Goal: Ask a question: Seek information or help from site administrators or community

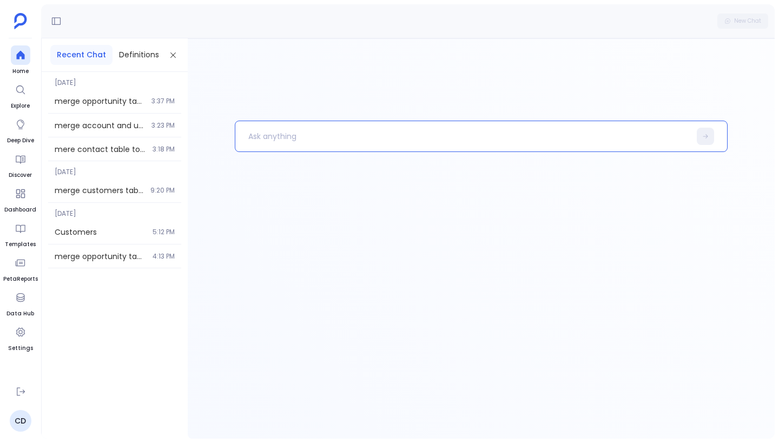
click at [267, 140] on p at bounding box center [462, 136] width 455 height 28
click at [21, 300] on icon at bounding box center [20, 297] width 11 height 11
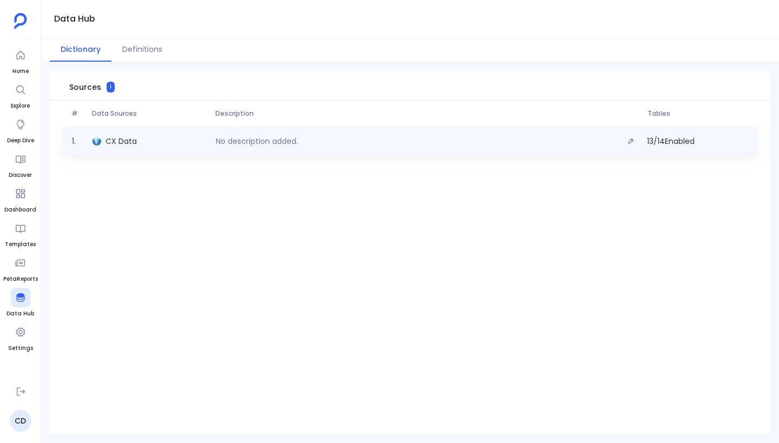
click at [176, 141] on div "CX Data" at bounding box center [149, 141] width 123 height 15
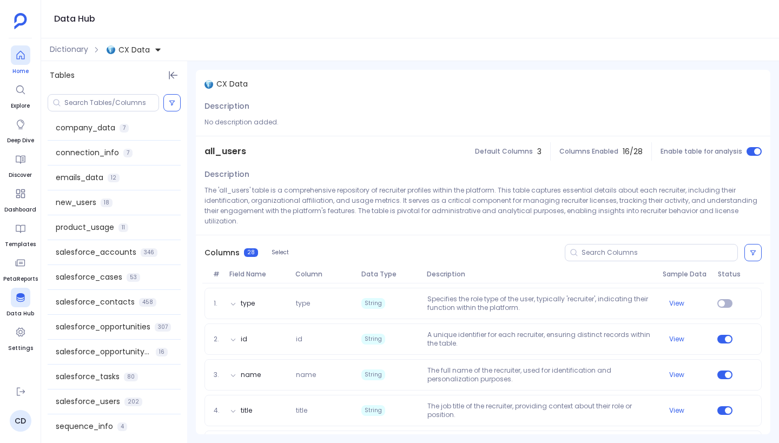
click at [22, 64] on div at bounding box center [20, 54] width 19 height 19
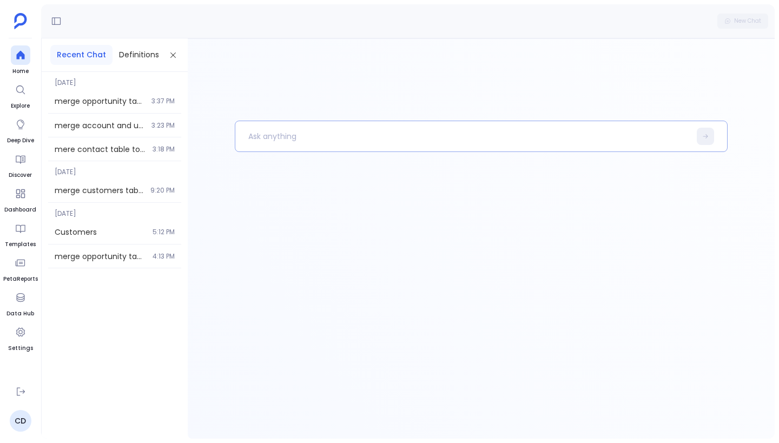
click at [296, 137] on p at bounding box center [462, 136] width 455 height 28
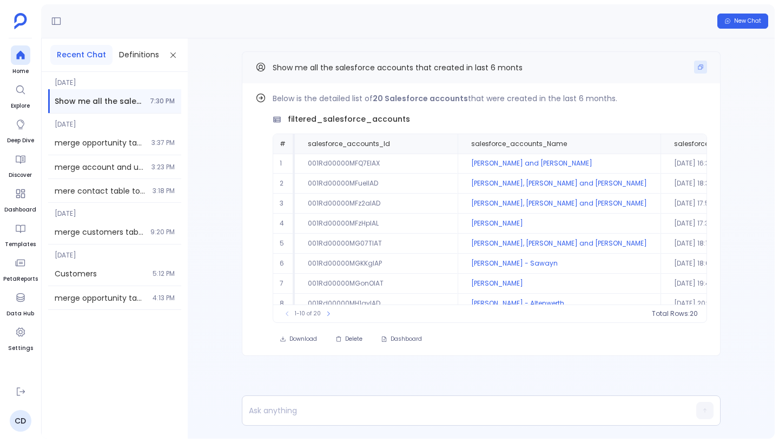
click at [699, 64] on icon "Copy" at bounding box center [700, 67] width 6 height 6
click at [737, 21] on span "New Chat" at bounding box center [747, 21] width 27 height 8
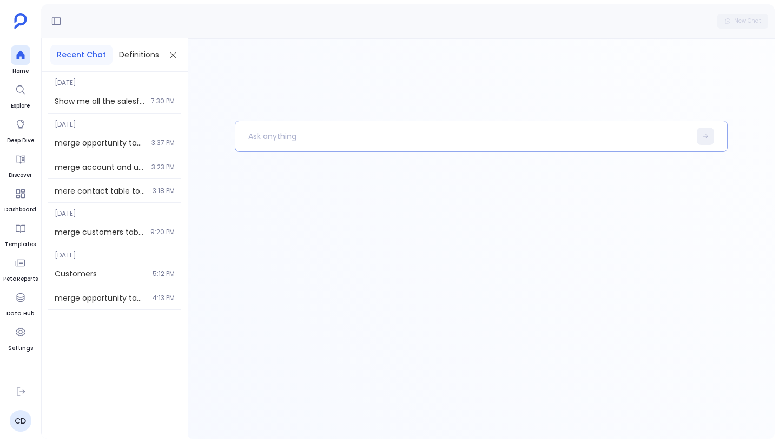
click at [380, 143] on p at bounding box center [462, 136] width 455 height 28
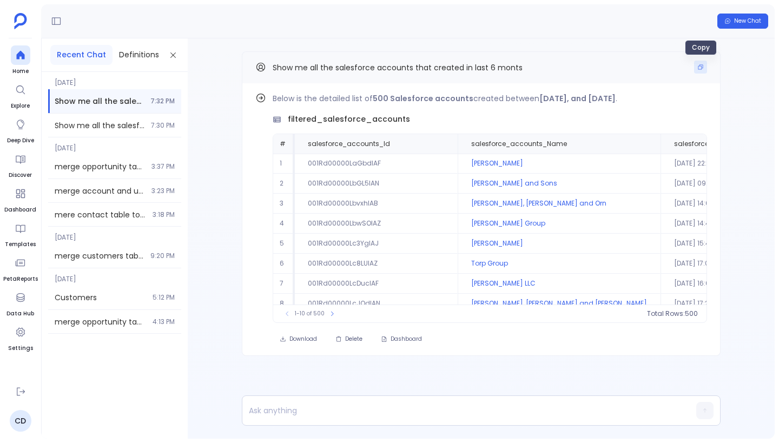
click at [702, 69] on icon "Copy" at bounding box center [700, 67] width 6 height 6
click at [741, 21] on span "New Chat" at bounding box center [747, 21] width 27 height 8
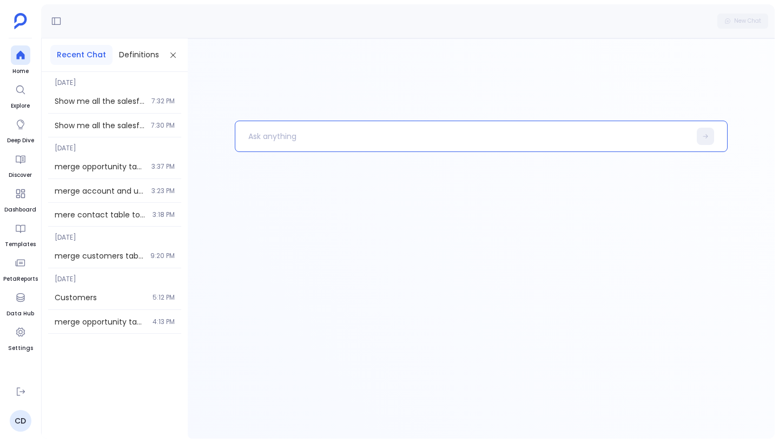
click at [324, 138] on p at bounding box center [462, 136] width 455 height 28
paste p
click at [467, 134] on p "Show me all the salesforce accounts that created in last 6 monts" at bounding box center [456, 136] width 443 height 28
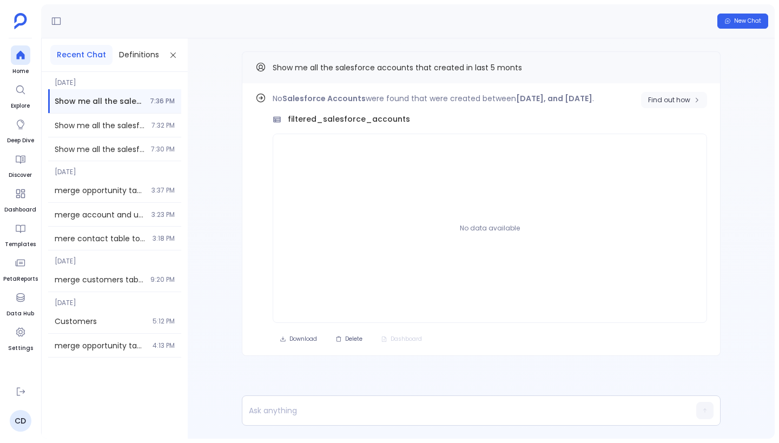
click at [669, 98] on span "Find out how" at bounding box center [669, 100] width 42 height 9
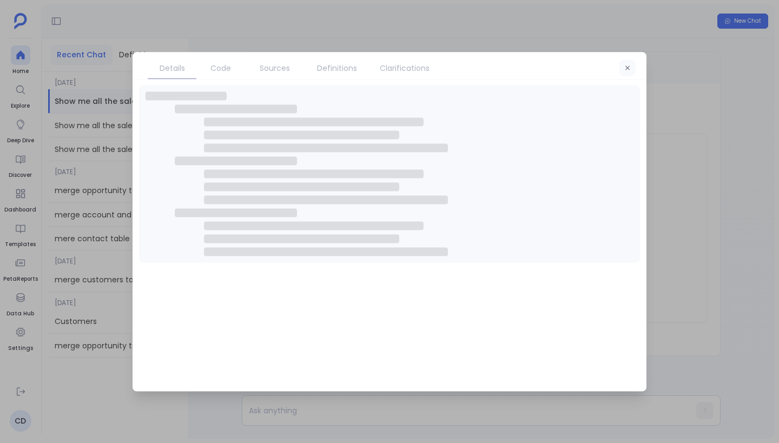
click at [629, 69] on icon "button" at bounding box center [627, 67] width 6 height 6
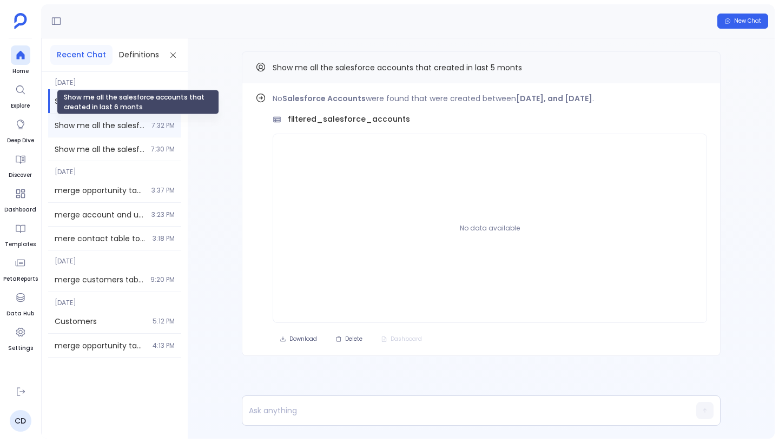
click at [126, 125] on span "Show me all the salesforce accounts that created in last 6 monts" at bounding box center [100, 125] width 90 height 11
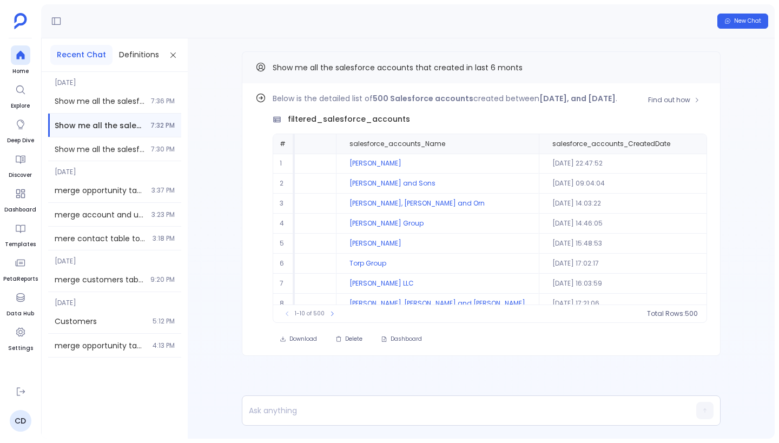
scroll to position [52, 122]
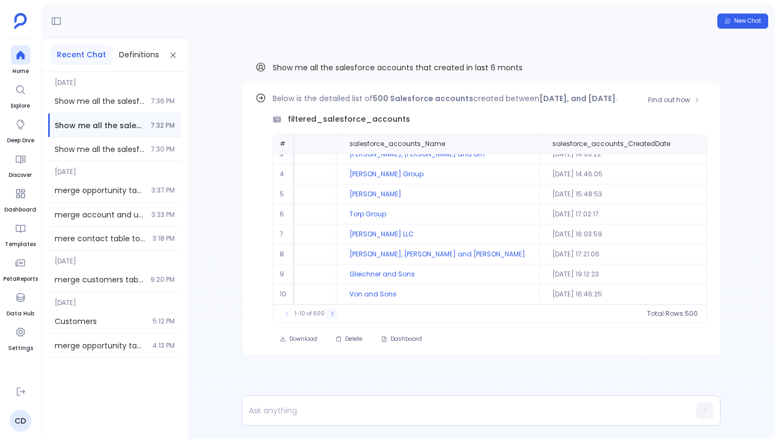
click at [331, 315] on icon at bounding box center [332, 313] width 6 height 6
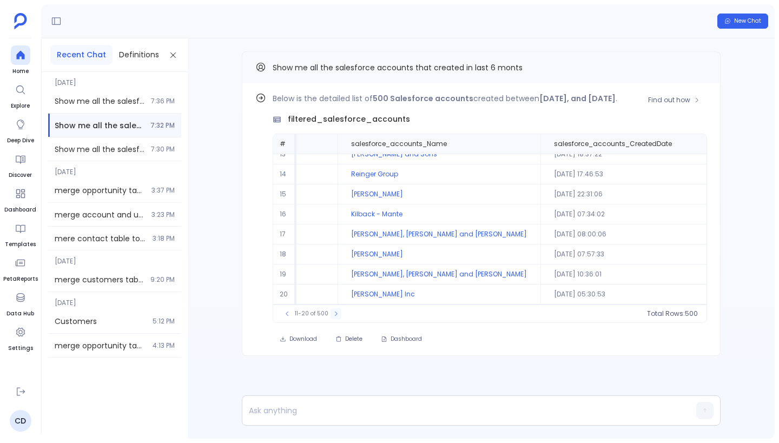
click at [333, 315] on icon at bounding box center [336, 313] width 6 height 6
click at [332, 315] on button at bounding box center [337, 313] width 11 height 11
click at [331, 315] on button at bounding box center [336, 313] width 11 height 11
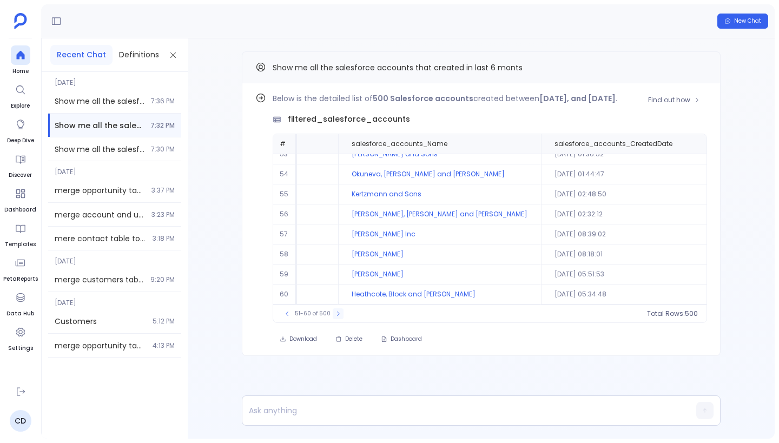
click at [333, 315] on button at bounding box center [338, 313] width 11 height 11
click at [331, 315] on button at bounding box center [336, 313] width 11 height 11
click at [333, 315] on button at bounding box center [338, 313] width 11 height 11
click at [331, 315] on div "91-100 of 500" at bounding box center [313, 313] width 74 height 11
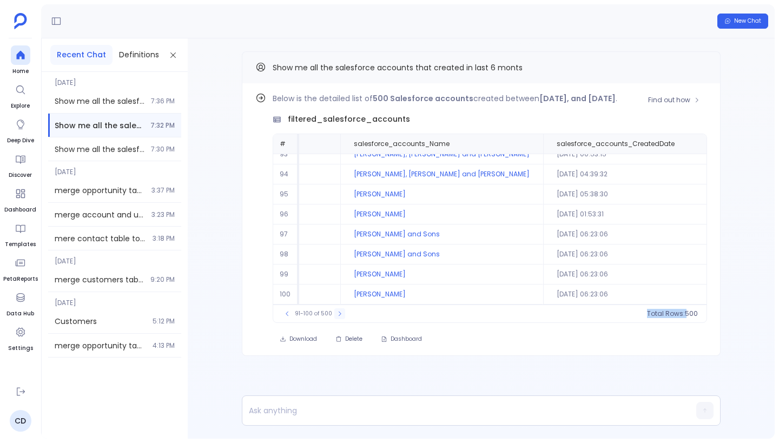
click at [331, 315] on div "91-100 of 500" at bounding box center [313, 313] width 74 height 11
click at [339, 313] on icon at bounding box center [339, 313] width 6 height 6
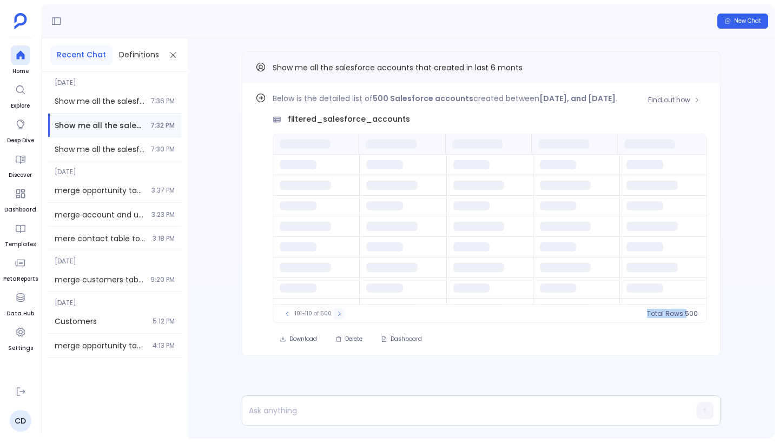
scroll to position [0, 0]
click at [339, 313] on icon at bounding box center [339, 313] width 6 height 6
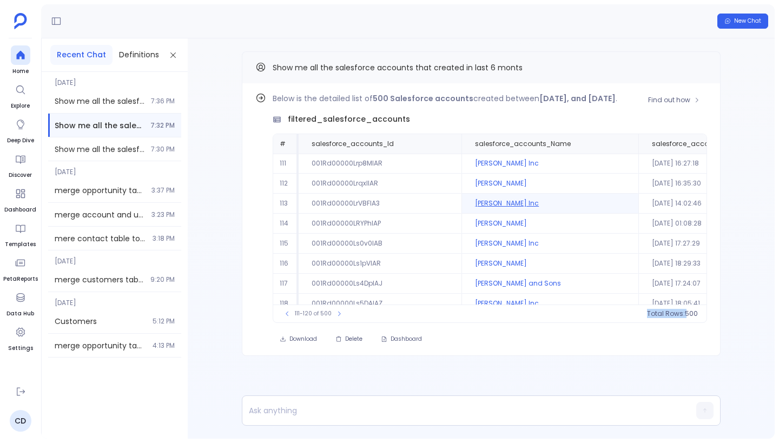
scroll to position [0, 125]
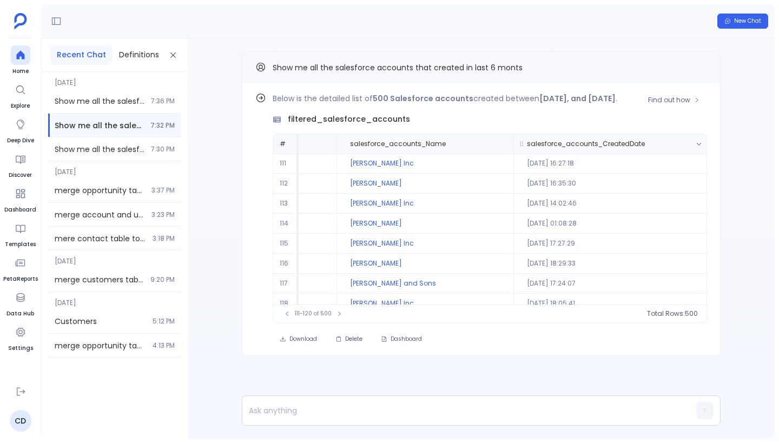
click at [646, 136] on th "salesforce_accounts_CreatedDate" at bounding box center [612, 143] width 199 height 19
click at [695, 141] on icon at bounding box center [698, 144] width 6 height 6
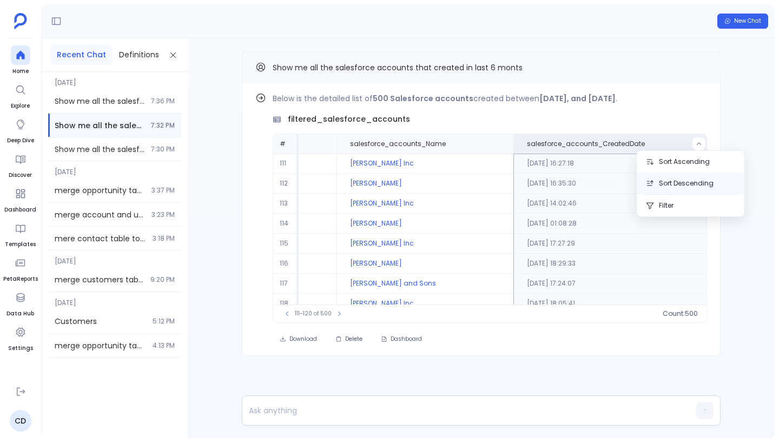
click at [696, 181] on button "Sort Descending" at bounding box center [690, 183] width 107 height 22
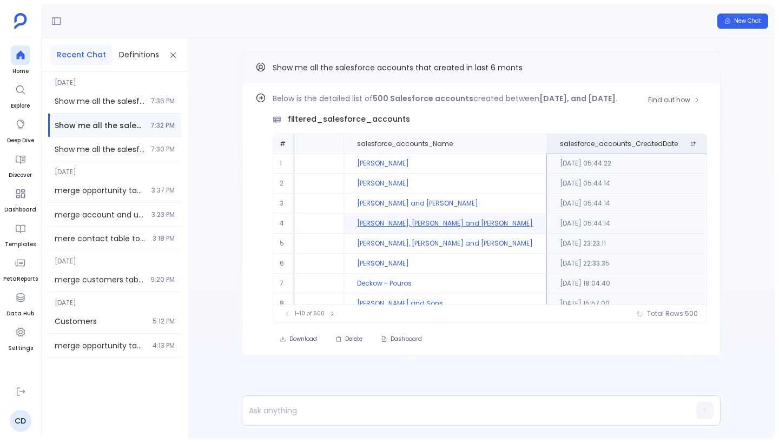
scroll to position [0, 122]
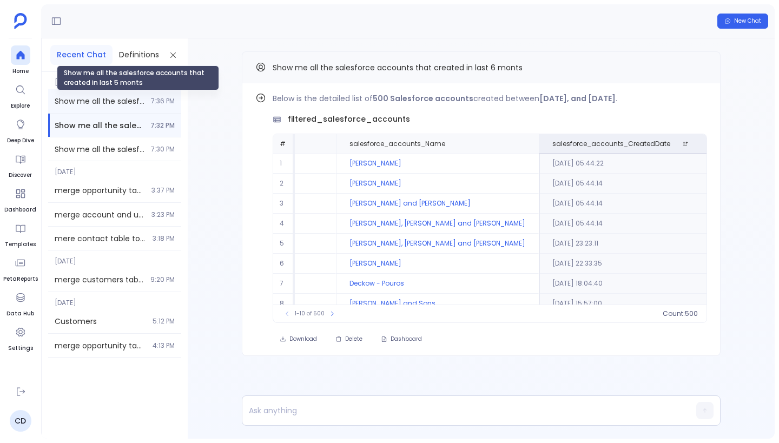
click at [118, 98] on span "Show me all the salesforce accounts that created in last 5 monts" at bounding box center [100, 101] width 90 height 11
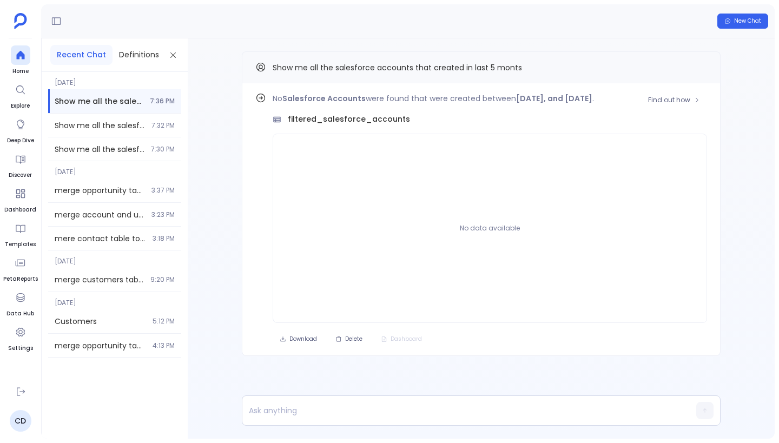
click at [363, 108] on div "No Salesforce Accounts were found that were created between [DATE], and [DATE] …" at bounding box center [490, 207] width 434 height 231
click at [338, 66] on span "Show me all the salesforce accounts that created in last 5 monts" at bounding box center [397, 67] width 249 height 11
click at [681, 100] on span "Find out how" at bounding box center [669, 100] width 42 height 9
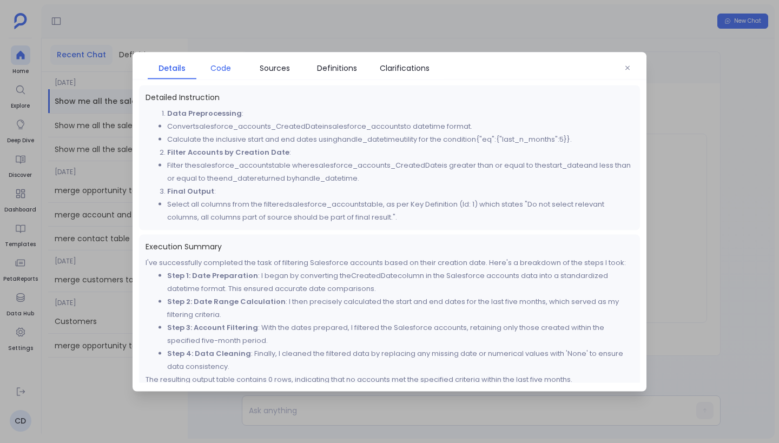
click at [224, 71] on span "Code" at bounding box center [220, 68] width 21 height 12
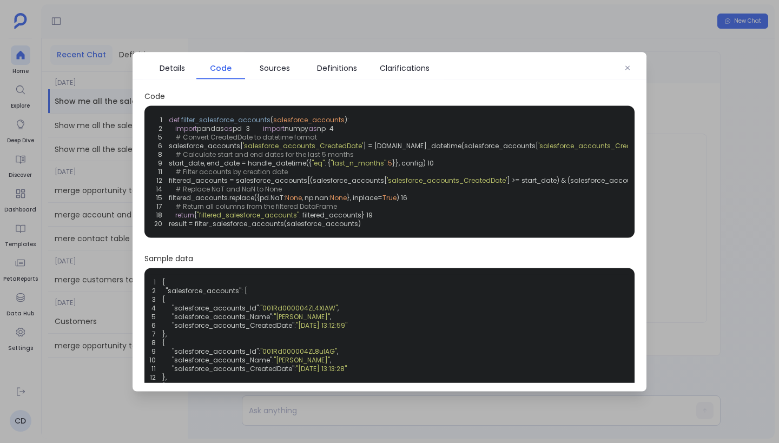
scroll to position [138, 0]
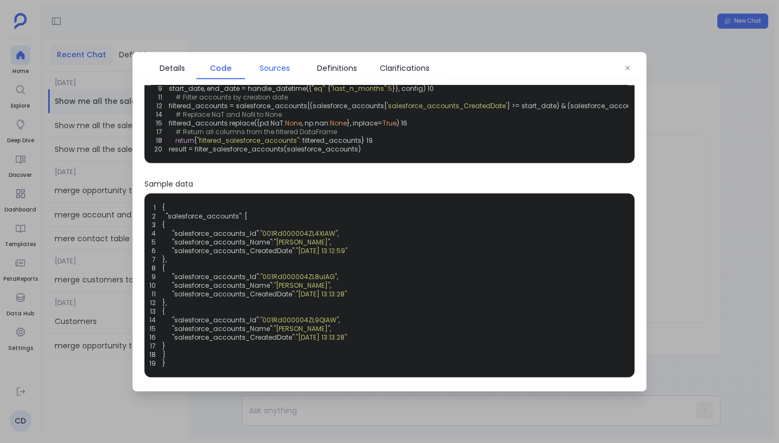
click at [282, 65] on span "Sources" at bounding box center [275, 68] width 30 height 12
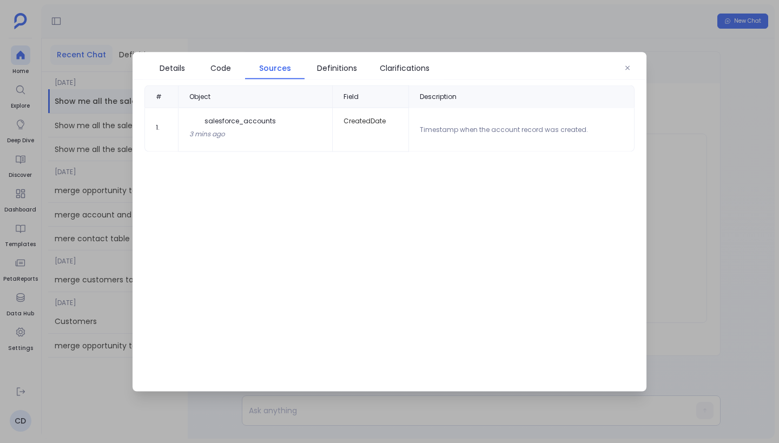
scroll to position [0, 0]
click at [328, 67] on span "Definitions" at bounding box center [337, 68] width 40 height 12
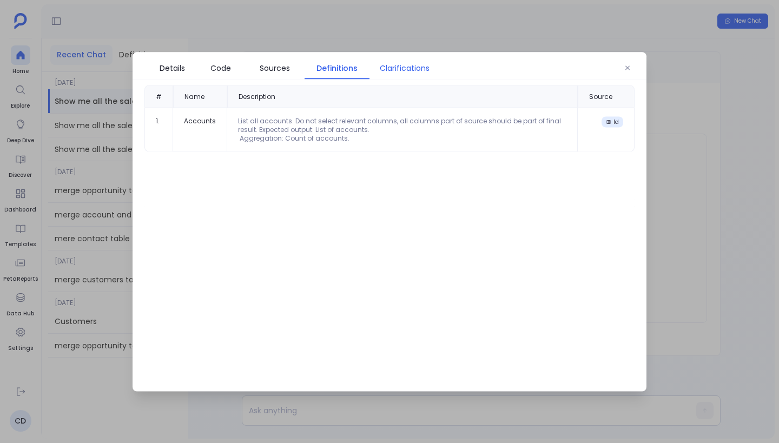
click at [413, 74] on link "Clarifications" at bounding box center [404, 67] width 70 height 23
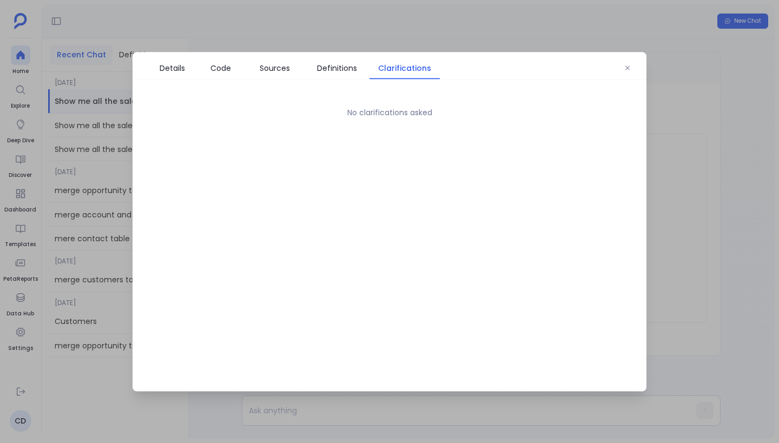
click at [170, 79] on div "Details Code Sources Definitions Clarifications No clarifications asked" at bounding box center [389, 221] width 514 height 339
click at [170, 64] on span "Details" at bounding box center [172, 68] width 25 height 12
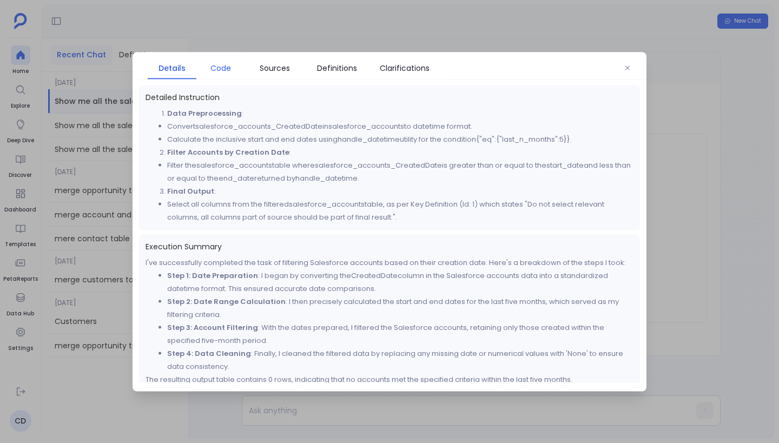
click at [221, 72] on span "Code" at bounding box center [220, 68] width 21 height 12
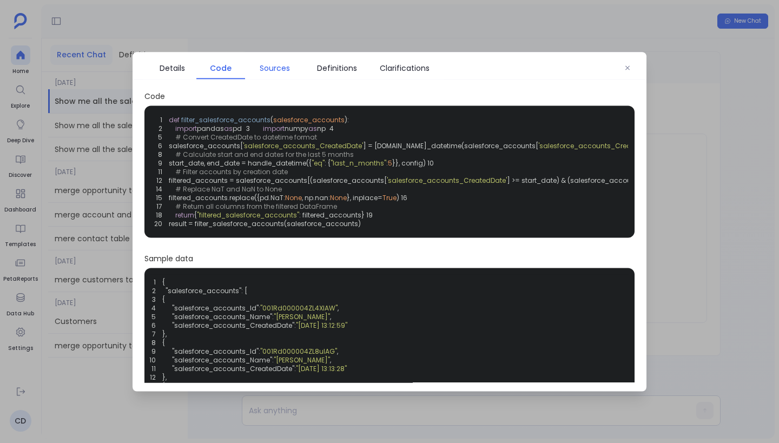
click at [257, 70] on span "Sources" at bounding box center [274, 68] width 49 height 12
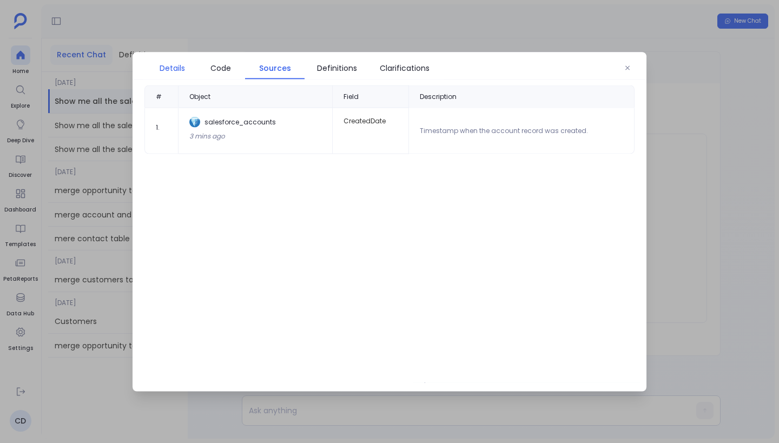
click at [167, 69] on span "Details" at bounding box center [172, 68] width 25 height 12
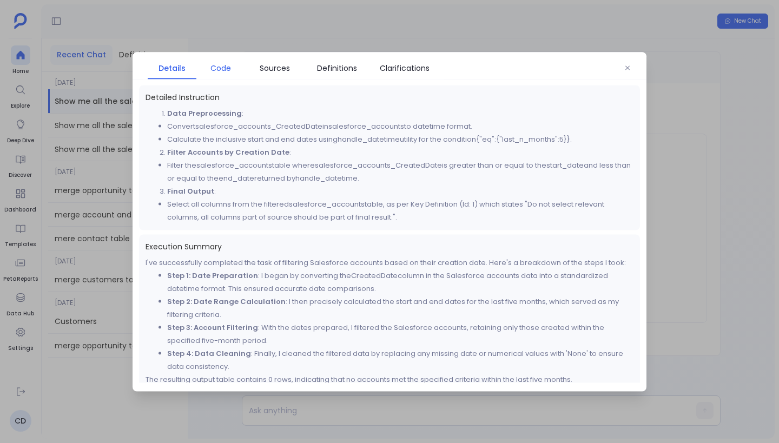
click at [221, 62] on span "Code" at bounding box center [220, 68] width 21 height 12
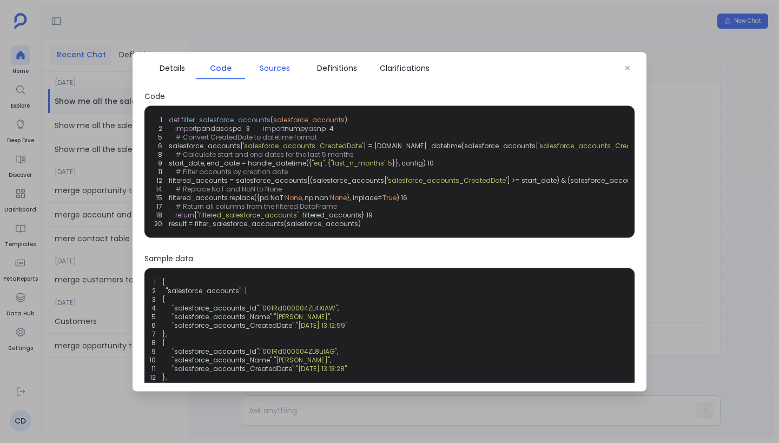
click at [282, 67] on span "Sources" at bounding box center [275, 68] width 30 height 12
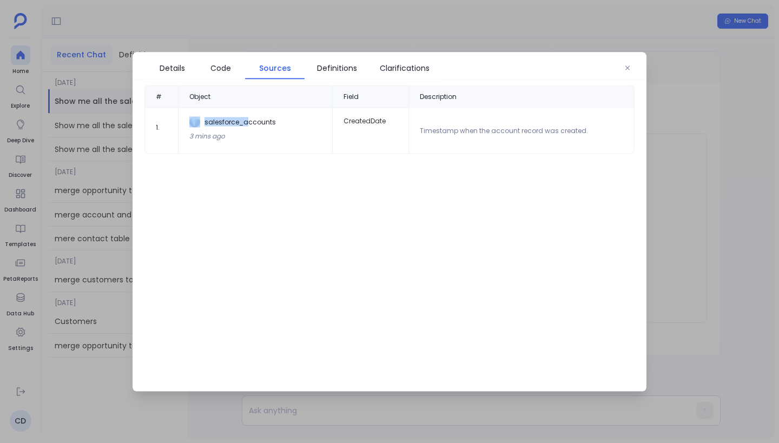
drag, startPoint x: 187, startPoint y: 121, endPoint x: 254, endPoint y: 124, distance: 67.2
click at [254, 124] on td "salesforce_accounts 3 mins ago" at bounding box center [255, 131] width 154 height 46
click at [260, 140] on div "salesforce_accounts 3 mins ago" at bounding box center [255, 130] width 132 height 28
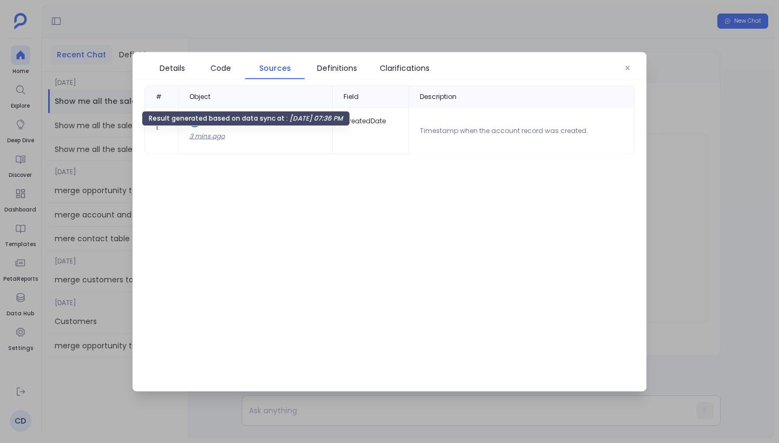
click at [211, 138] on div "3 mins ago" at bounding box center [255, 135] width 132 height 9
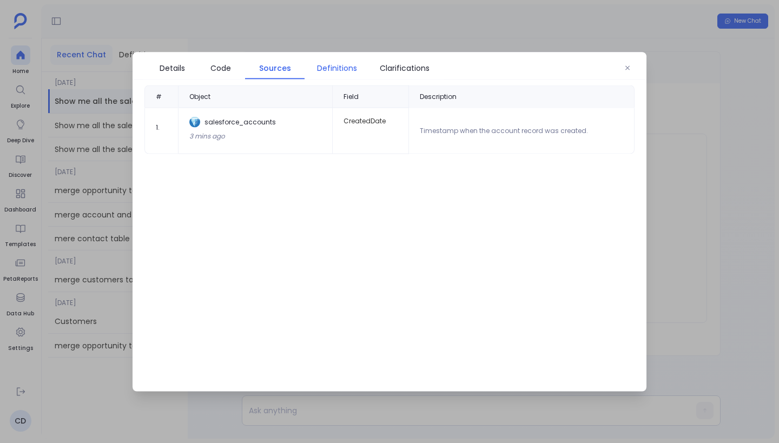
click at [336, 74] on link "Definitions" at bounding box center [336, 67] width 65 height 23
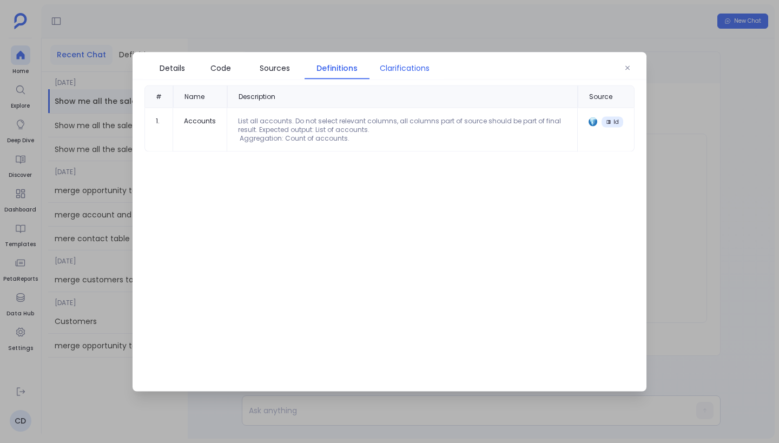
click at [414, 67] on span "Clarifications" at bounding box center [405, 68] width 50 height 12
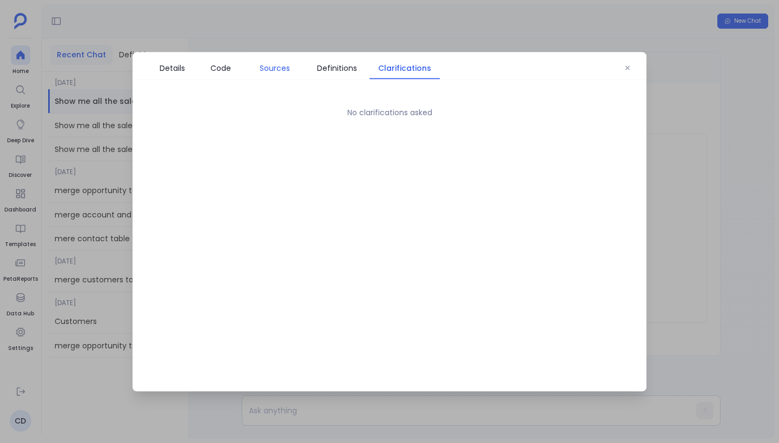
click at [280, 69] on span "Sources" at bounding box center [275, 68] width 30 height 12
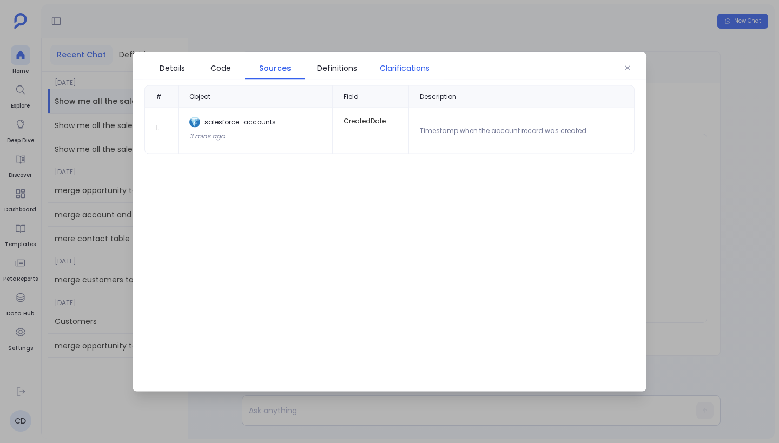
click at [394, 75] on link "Clarifications" at bounding box center [404, 67] width 70 height 23
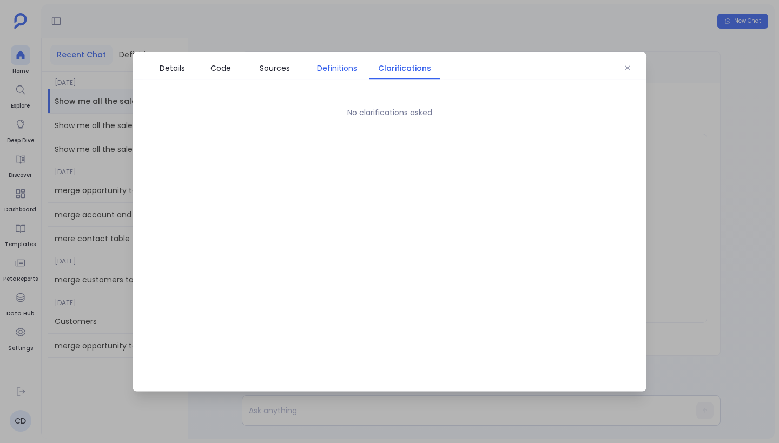
click at [321, 66] on span "Definitions" at bounding box center [337, 68] width 40 height 12
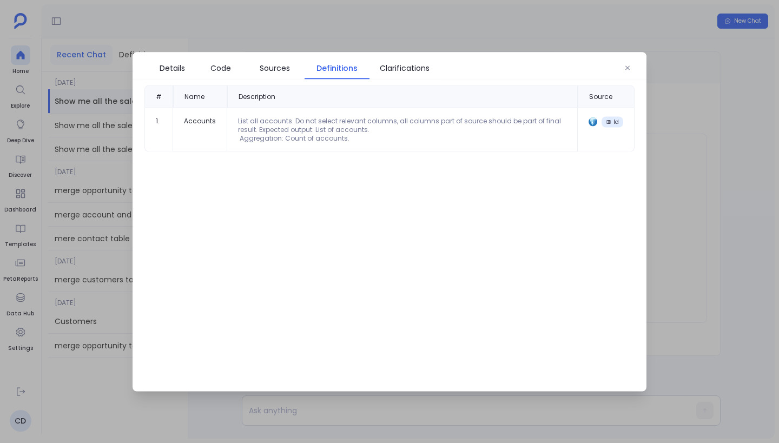
click at [591, 122] on img at bounding box center [592, 121] width 9 height 9
click at [628, 70] on icon "button" at bounding box center [627, 67] width 6 height 6
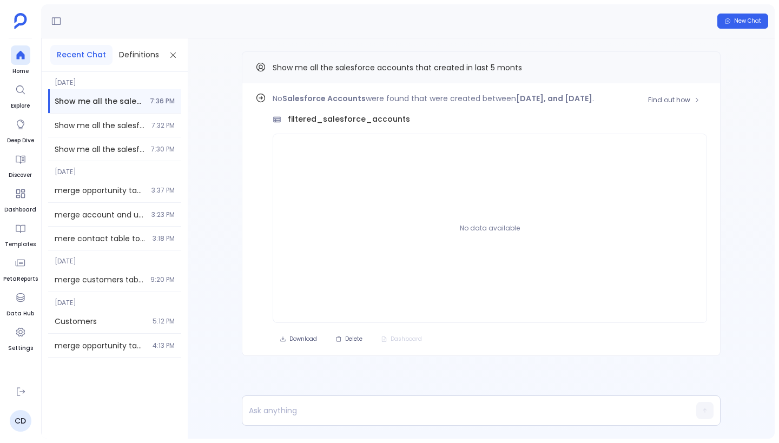
click at [407, 163] on div "No data available" at bounding box center [490, 228] width 434 height 189
click at [701, 69] on icon "Copy" at bounding box center [700, 67] width 5 height 5
click at [749, 19] on span "New Chat" at bounding box center [747, 21] width 27 height 8
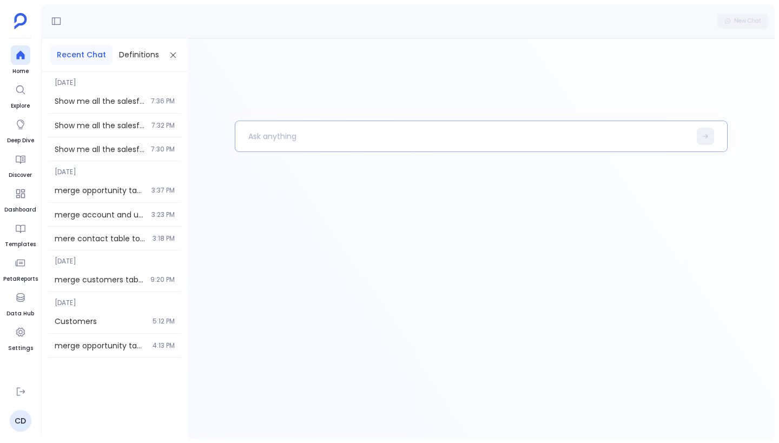
click at [387, 142] on p at bounding box center [462, 136] width 455 height 28
click at [141, 104] on span "Show me all the salesforce accounts that created in last 5 monts" at bounding box center [100, 101] width 90 height 11
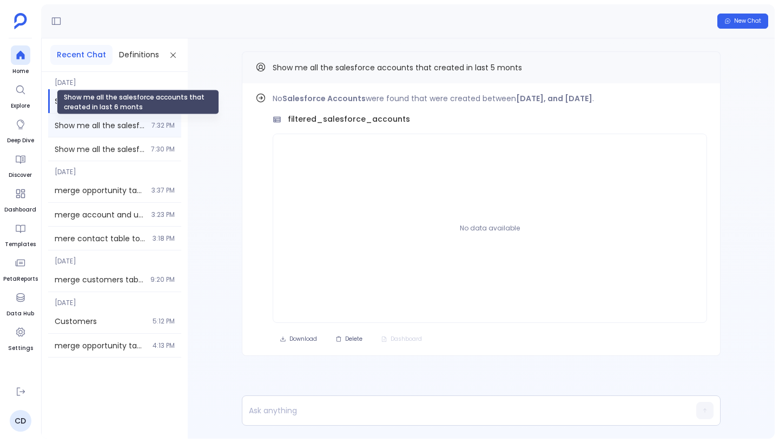
click at [134, 124] on span "Show me all the salesforce accounts that created in last 6 monts" at bounding box center [100, 125] width 90 height 11
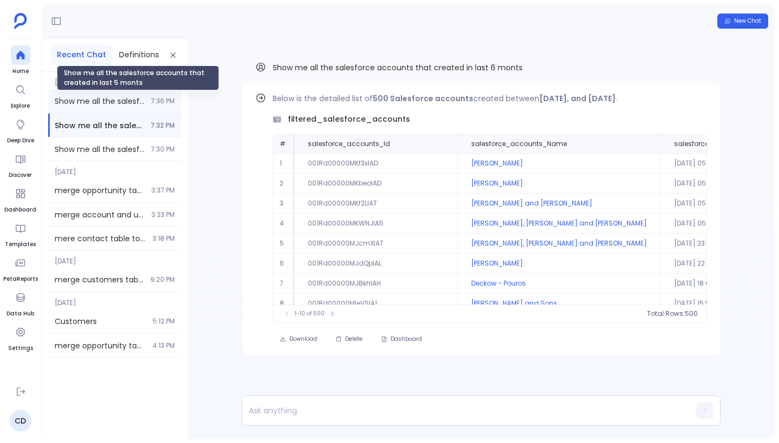
click at [128, 96] on span "Show me all the salesforce accounts that created in last 5 monts" at bounding box center [100, 101] width 90 height 11
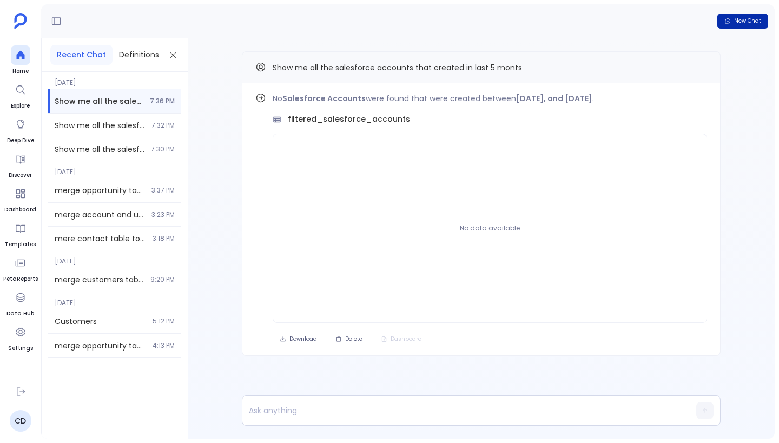
click at [725, 28] on button "New Chat" at bounding box center [742, 21] width 51 height 15
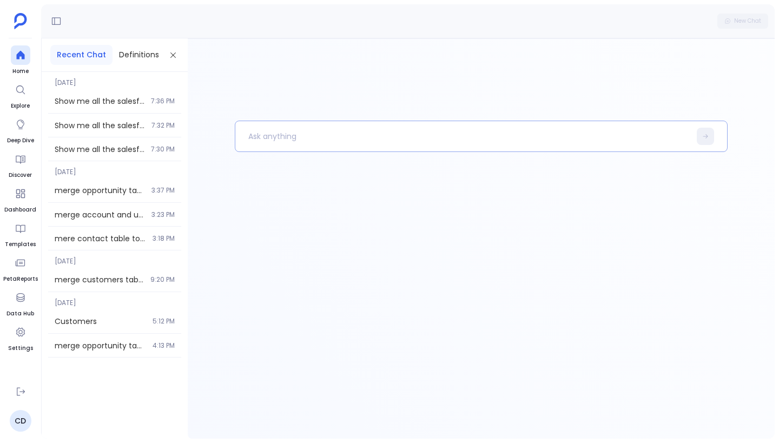
click at [391, 149] on p at bounding box center [462, 136] width 455 height 28
paste p
click at [467, 132] on p "Show me all the salesforce accounts that created in last 5 monts" at bounding box center [456, 136] width 443 height 28
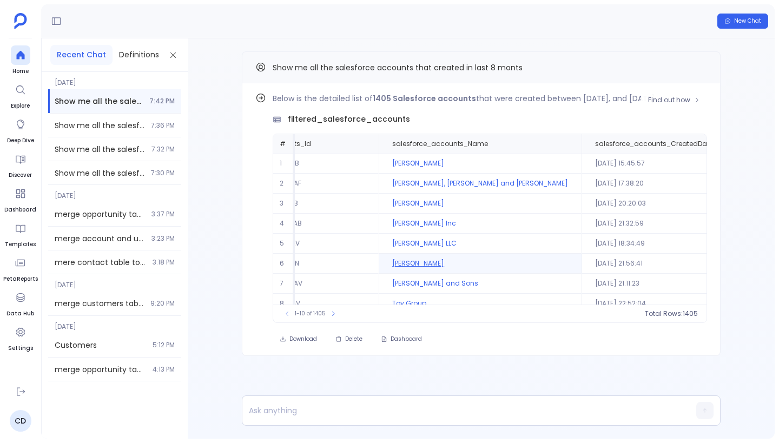
scroll to position [52, 79]
